Goal: Find specific page/section: Find specific page/section

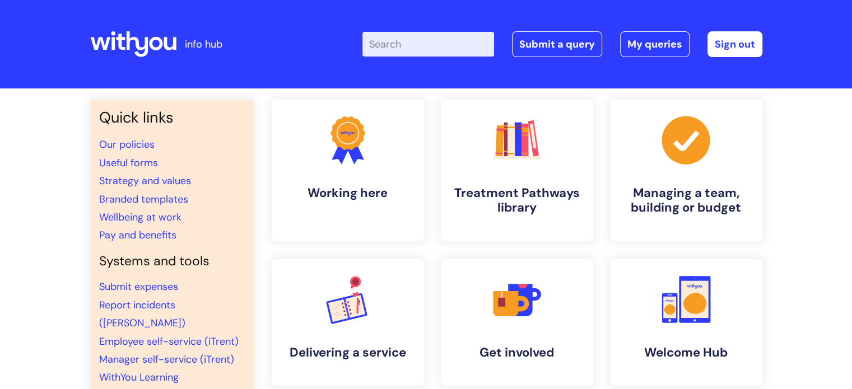
click at [450, 37] on input "Enter your search term here..." at bounding box center [428, 44] width 132 height 25
type input "brand centre"
click button "Search" at bounding box center [0, 0] width 0 height 0
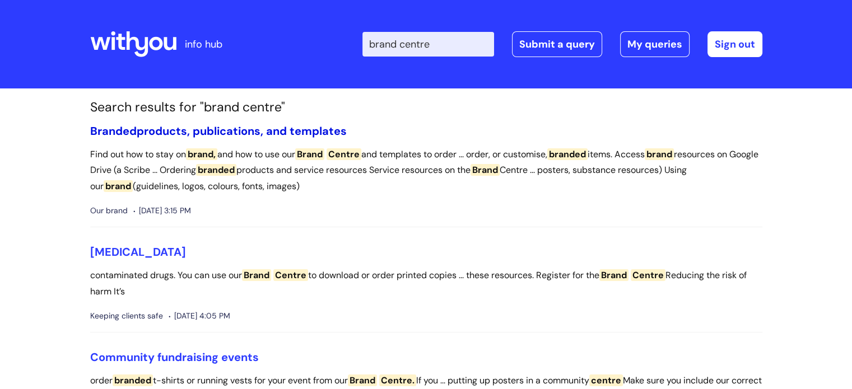
click at [289, 132] on link "Branded products, publications, and templates" at bounding box center [218, 131] width 257 height 15
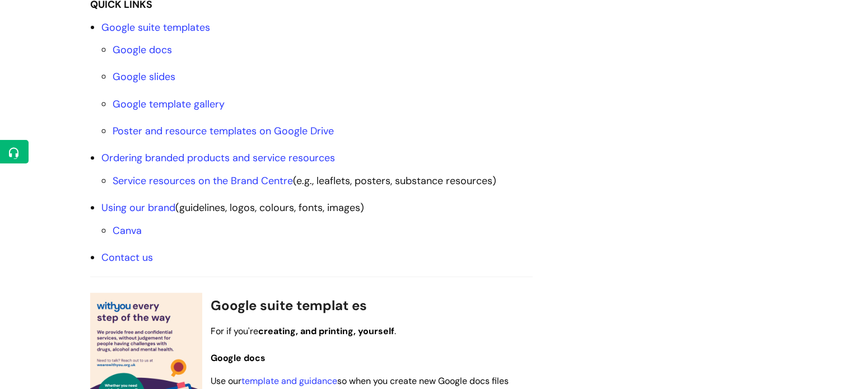
scroll to position [448, 0]
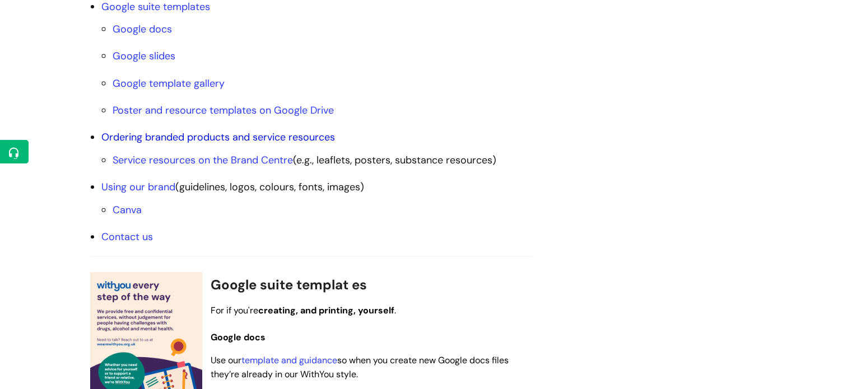
click at [258, 140] on link "Ordering branded products and service resources" at bounding box center [218, 137] width 234 height 13
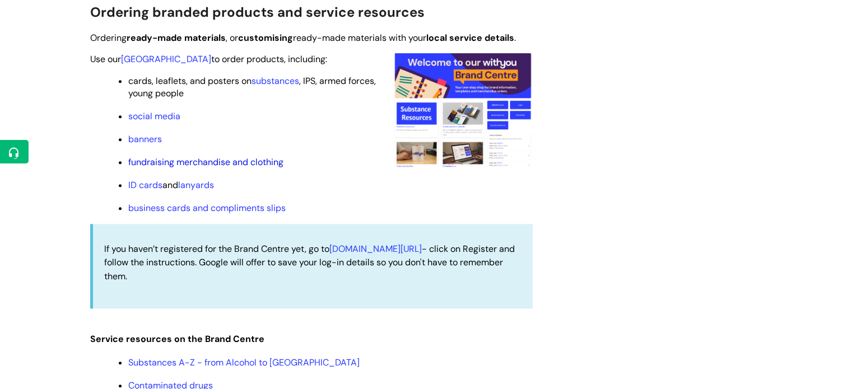
click at [164, 167] on link "fundraising merchandise and clothing" at bounding box center [205, 162] width 155 height 12
